Goal: Find specific page/section: Find specific page/section

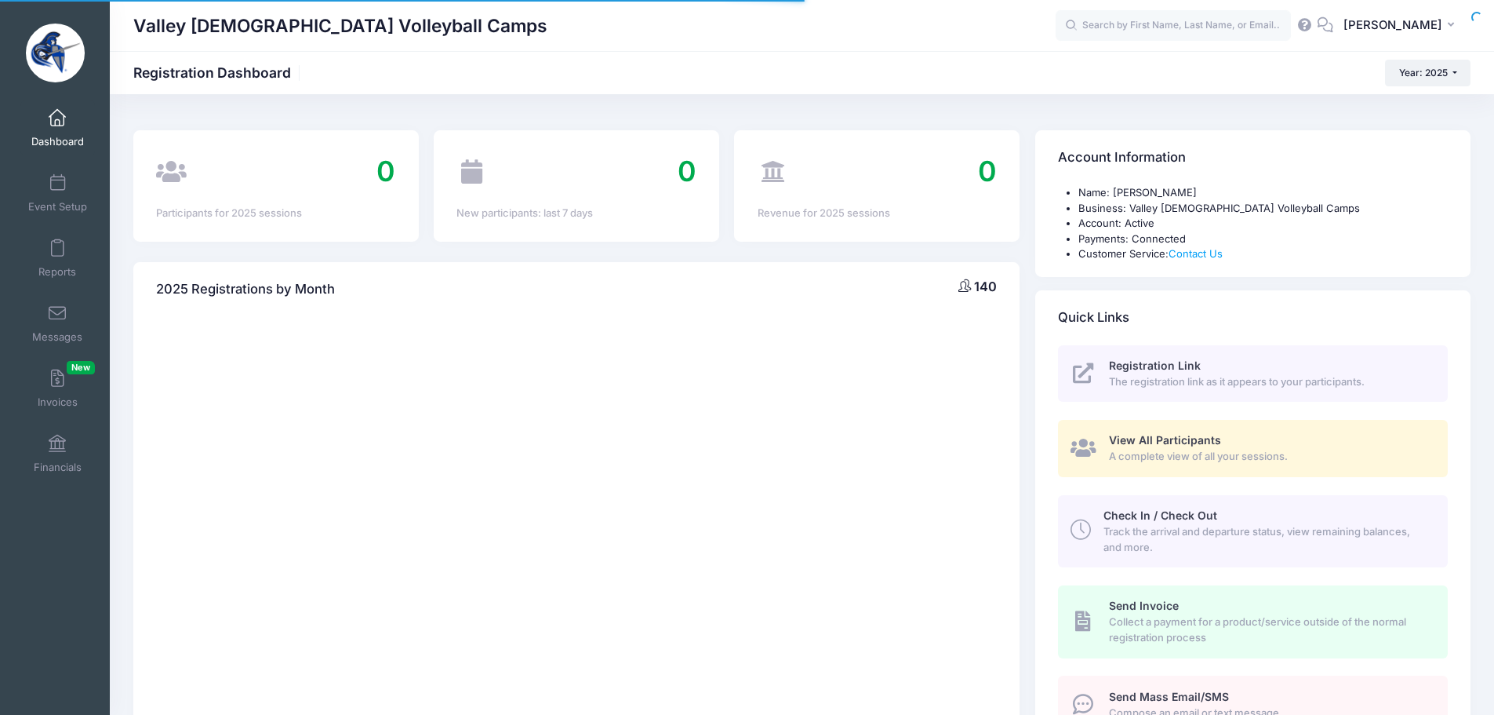
select select
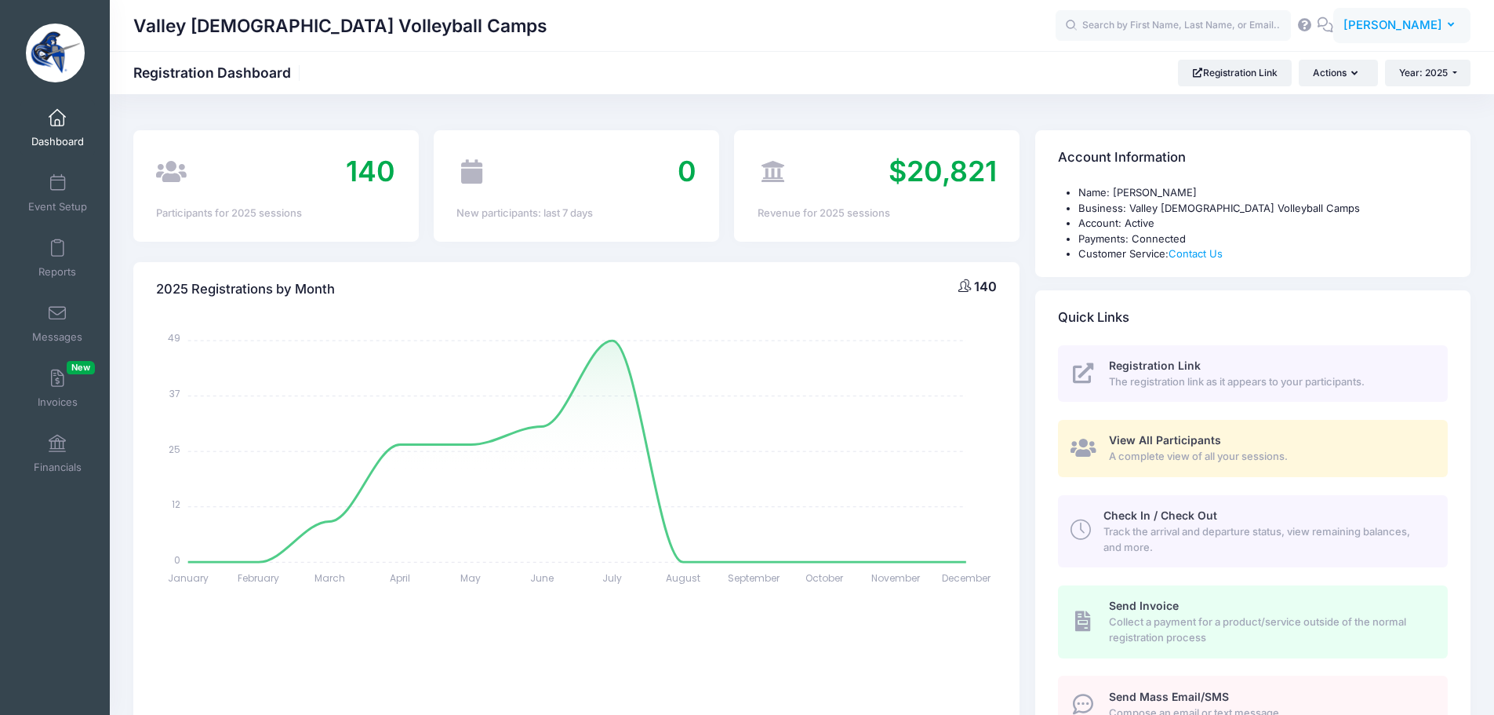
click at [1440, 23] on span "[PERSON_NAME]" at bounding box center [1393, 24] width 99 height 17
click at [1384, 103] on link "My Events" at bounding box center [1363, 99] width 191 height 30
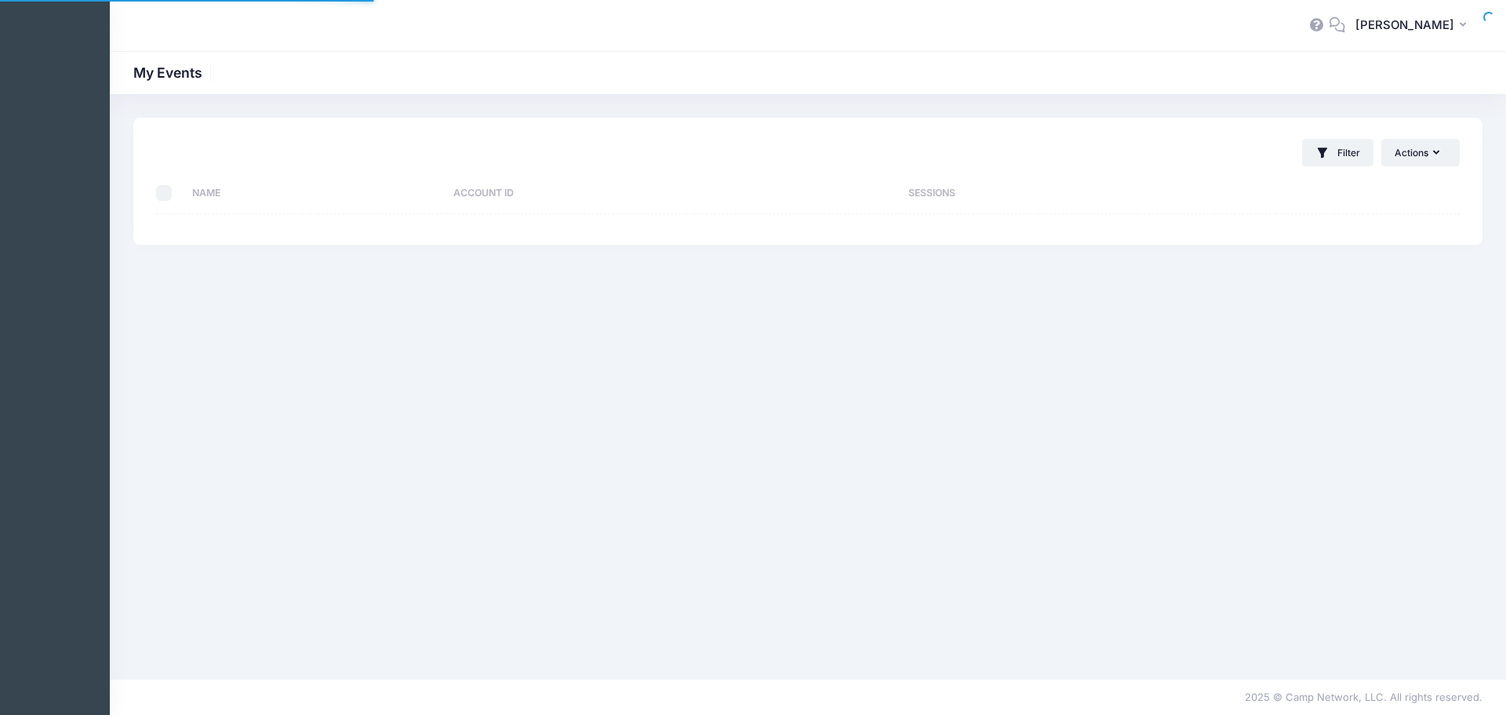
select select "10"
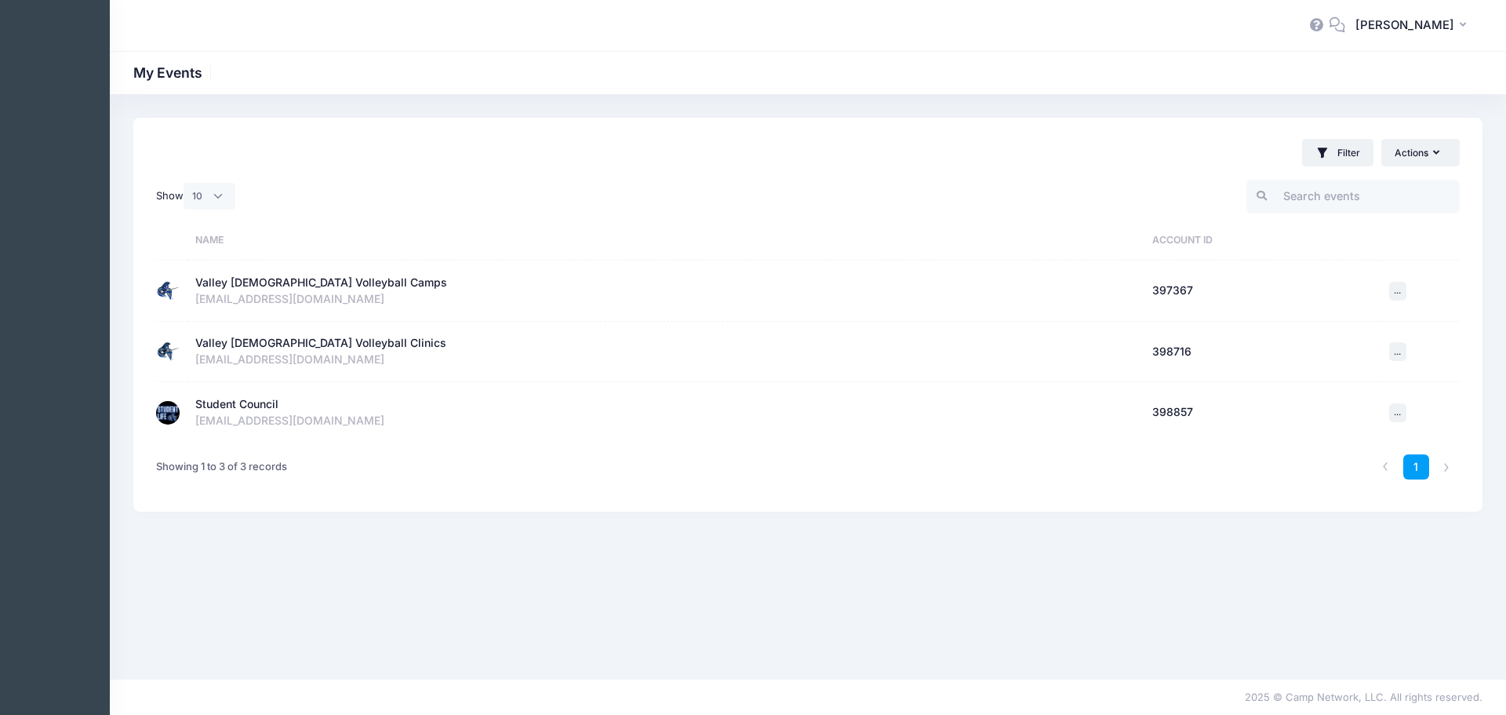
click at [216, 408] on div "Student Council" at bounding box center [236, 404] width 83 height 16
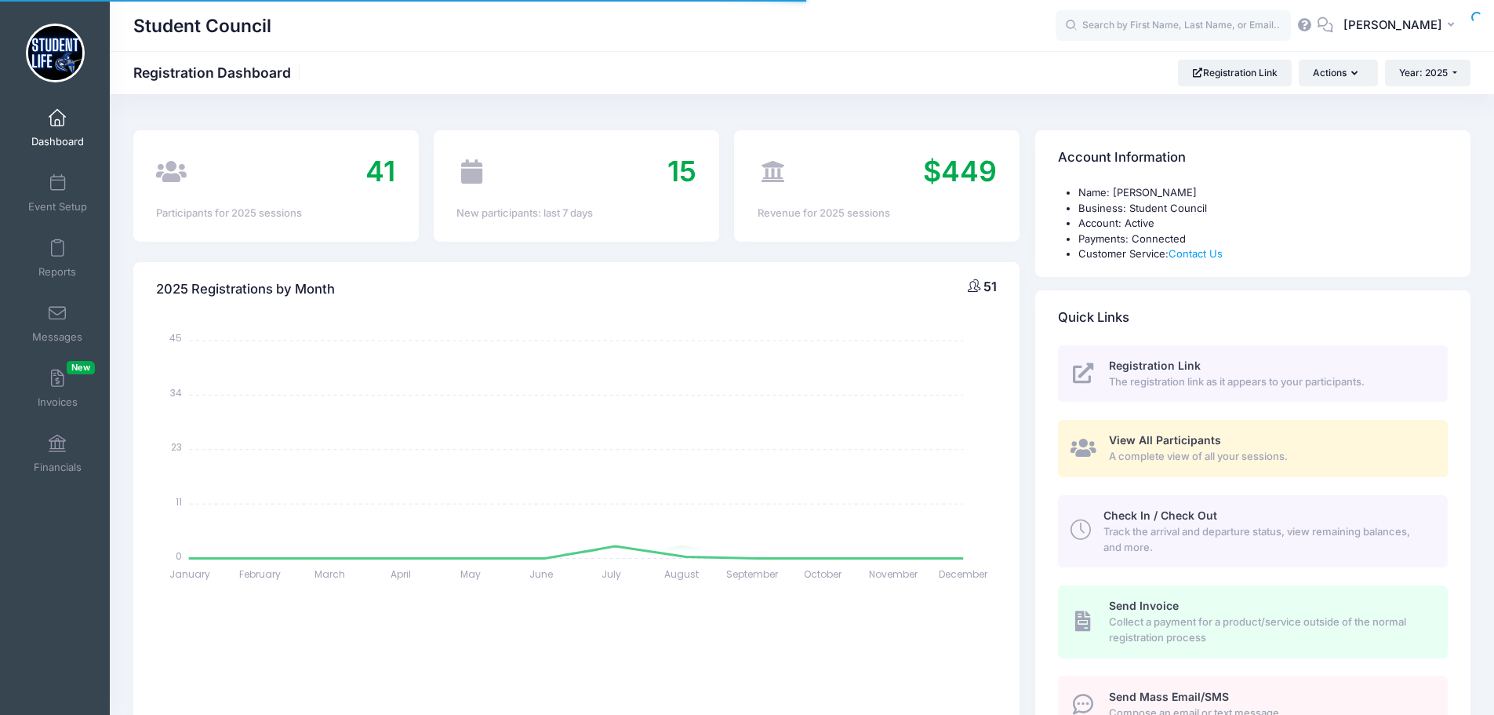
select select
